Goal: Answer question/provide support

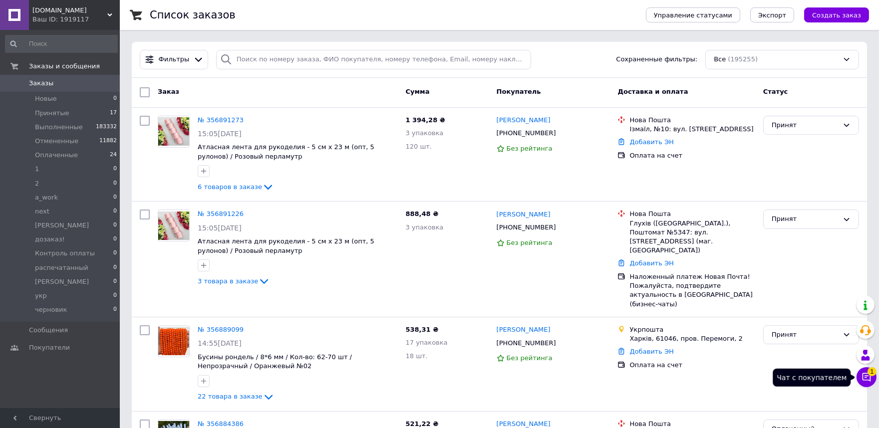
click at [869, 378] on icon at bounding box center [867, 377] width 10 height 10
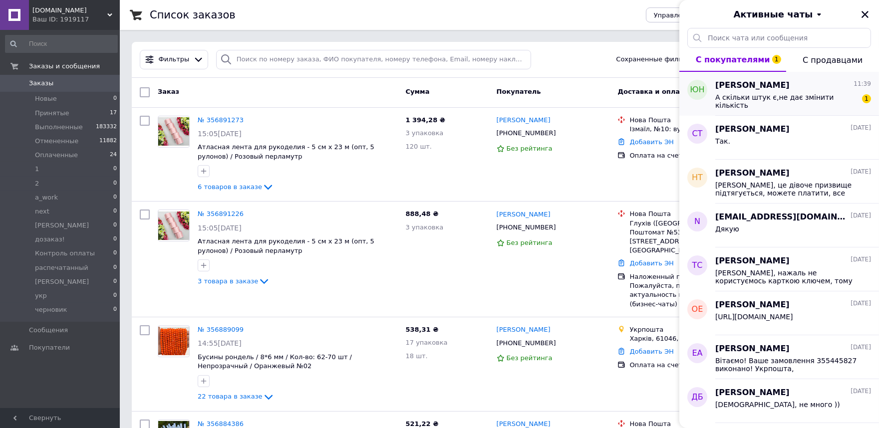
click at [832, 100] on span "А скільки штук є,не дає змінити кількість" at bounding box center [786, 101] width 142 height 16
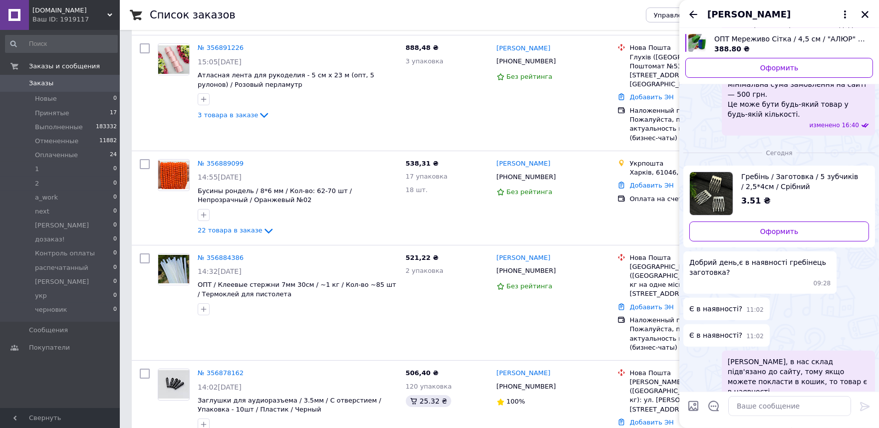
scroll to position [1005, 0]
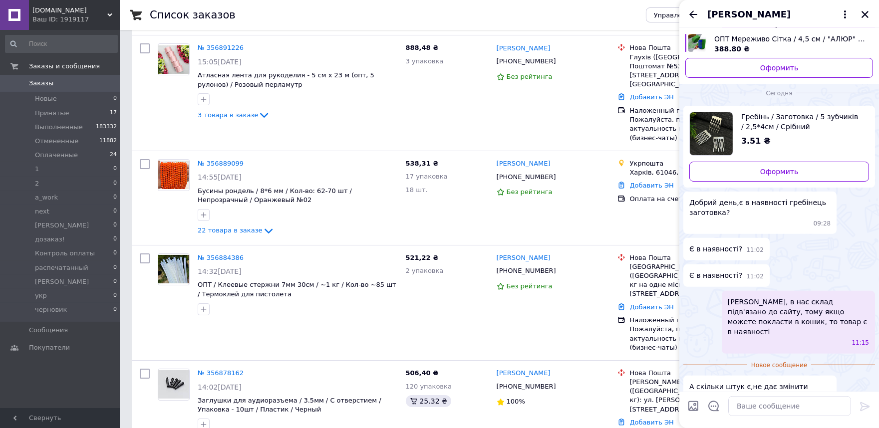
click at [779, 112] on span "Гребінь / Заготовка / 5 зубчиків / 2,5*4см / Срібний" at bounding box center [801, 122] width 120 height 20
click at [743, 406] on textarea at bounding box center [789, 406] width 123 height 20
type textarea "В наявності - 4шт."
click at [859, 404] on div at bounding box center [865, 408] width 20 height 23
click at [862, 407] on icon at bounding box center [864, 406] width 9 height 9
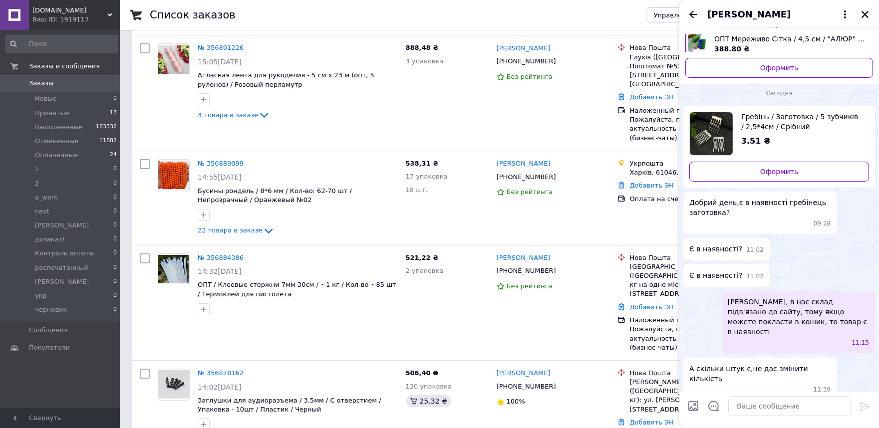
scroll to position [1014, 0]
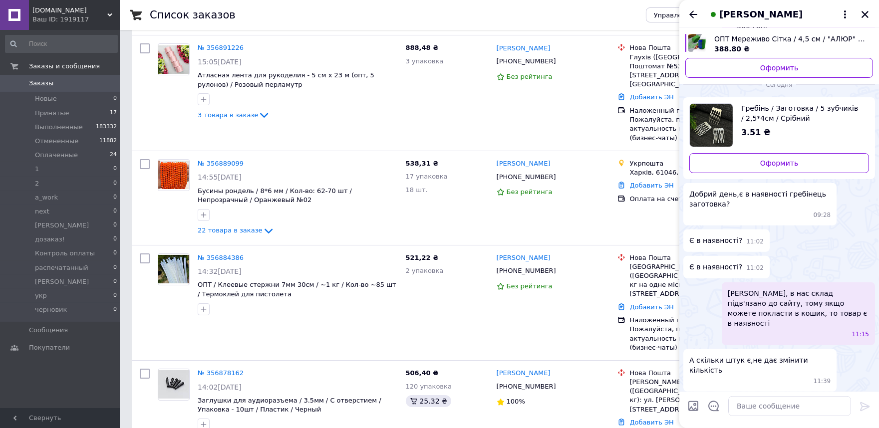
click at [704, 12] on div "Юлия Нестеренко" at bounding box center [780, 14] width 200 height 28
click at [694, 12] on icon "Назад" at bounding box center [694, 14] width 12 height 12
